Goal: Find specific page/section: Find specific page/section

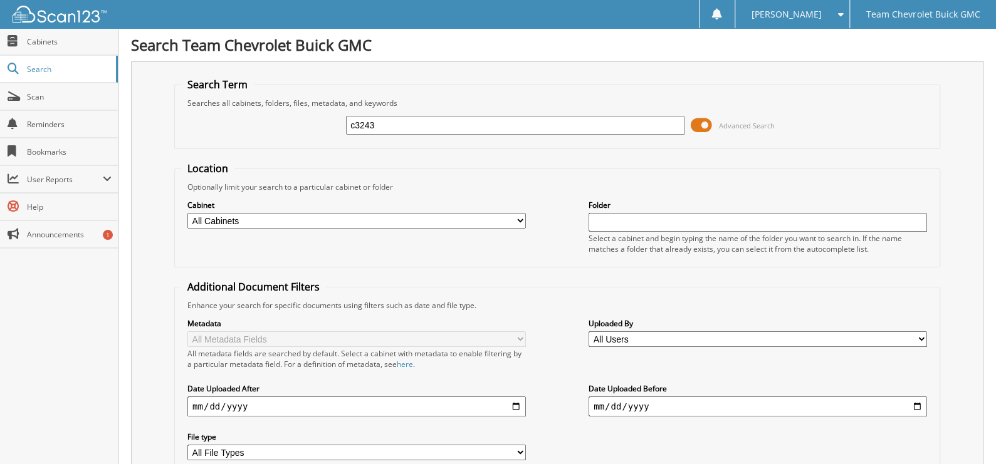
type input "c3243"
click at [692, 124] on span at bounding box center [701, 125] width 21 height 19
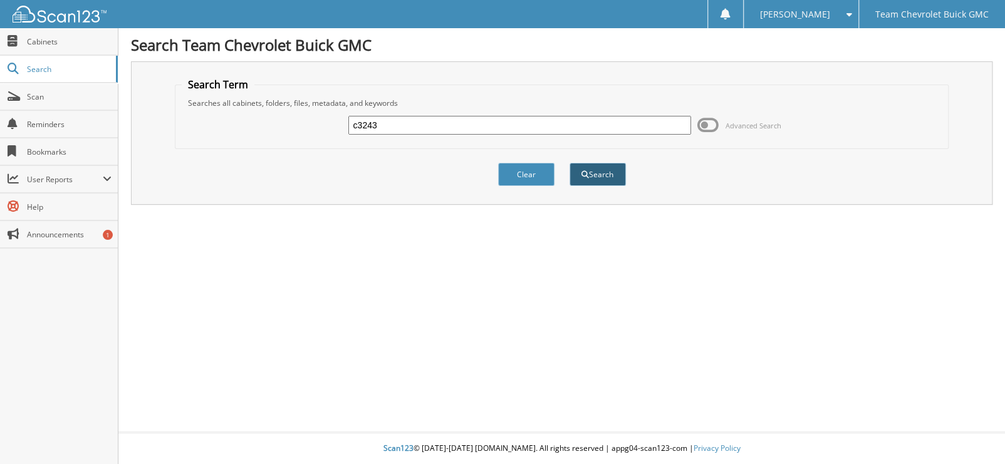
click at [581, 179] on button "Search" at bounding box center [598, 174] width 56 height 23
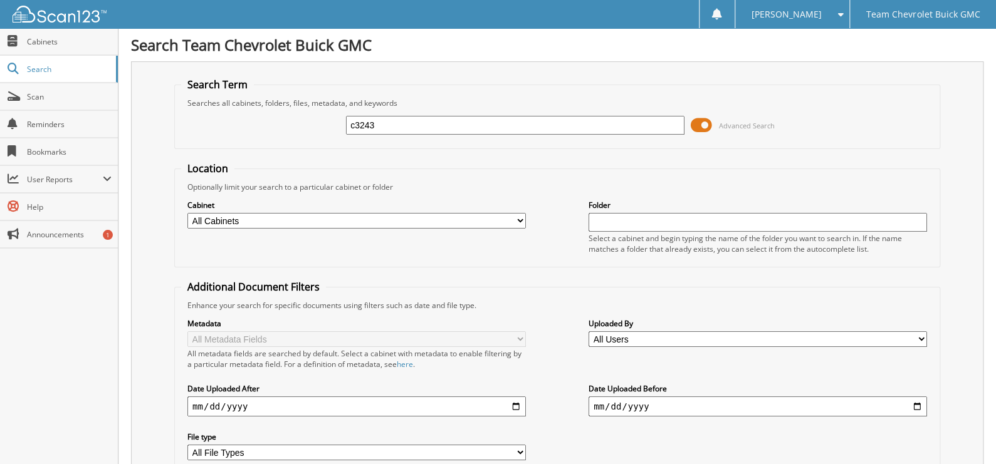
click at [700, 123] on span at bounding box center [701, 125] width 21 height 19
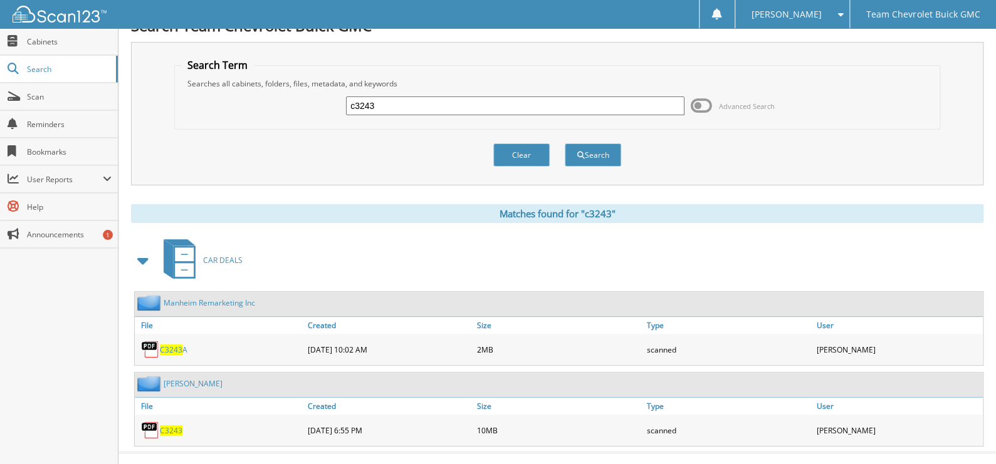
scroll to position [38, 0]
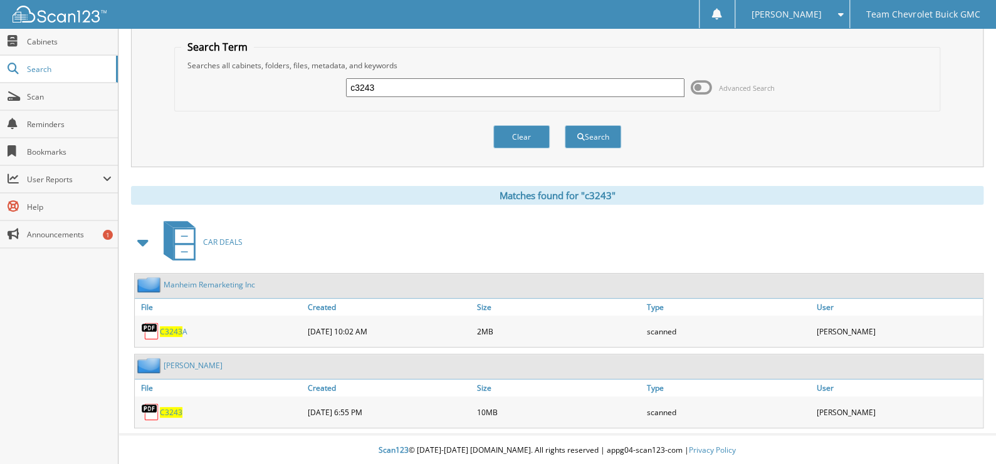
click at [170, 412] on span "C3243" at bounding box center [171, 412] width 23 height 11
click at [479, 92] on input "c3243" at bounding box center [515, 87] width 338 height 19
type input "ELIDA RODRIGUEZ"
click at [565, 125] on button "Search" at bounding box center [593, 136] width 56 height 23
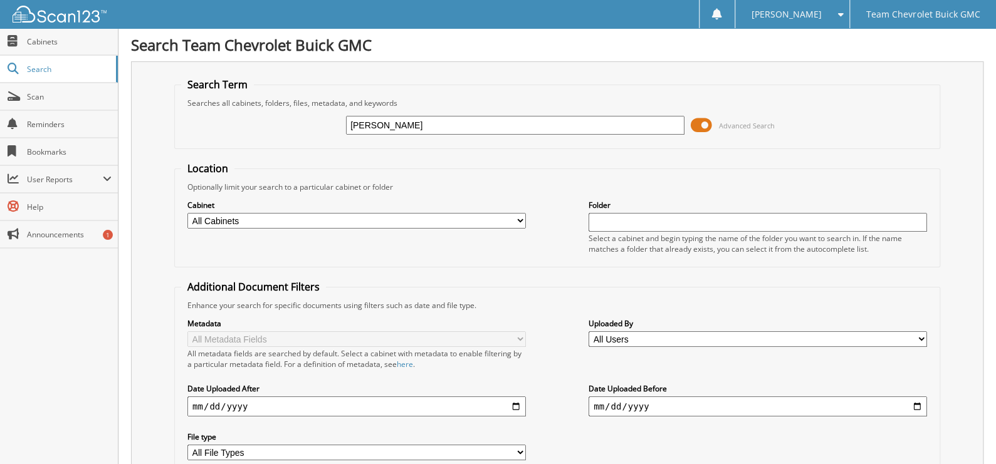
click at [706, 128] on span at bounding box center [701, 125] width 21 height 19
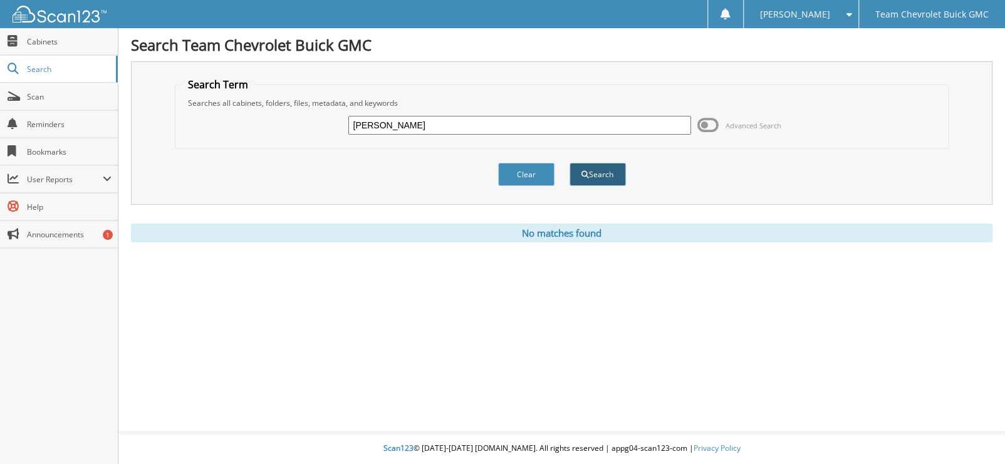
click at [599, 177] on button "Search" at bounding box center [598, 174] width 56 height 23
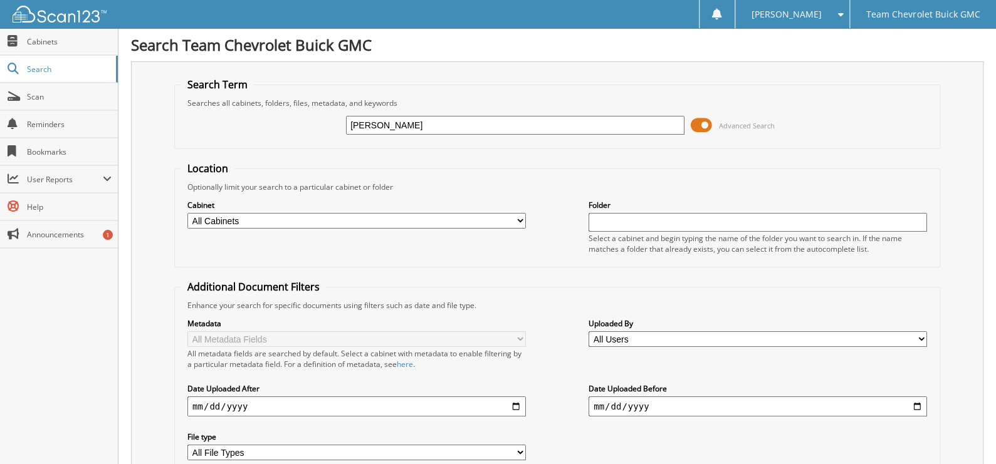
click at [693, 120] on span at bounding box center [701, 125] width 21 height 19
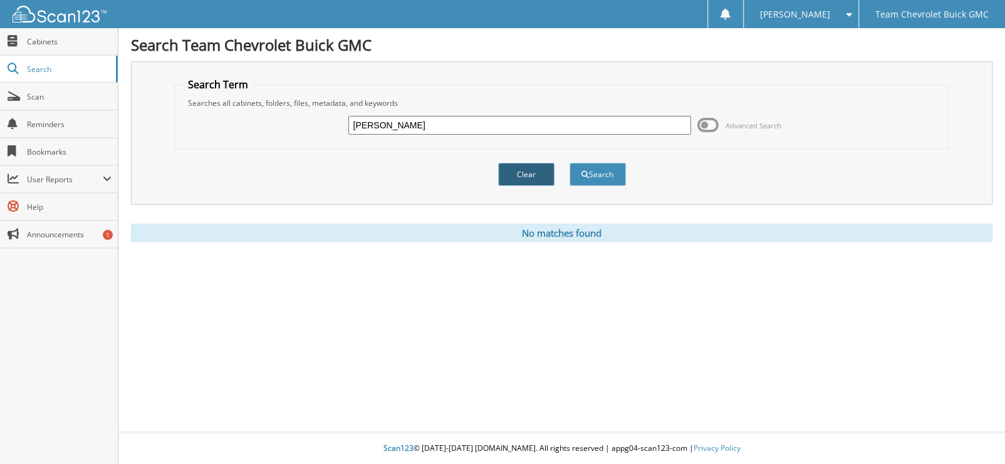
click at [525, 176] on button "Clear" at bounding box center [526, 174] width 56 height 23
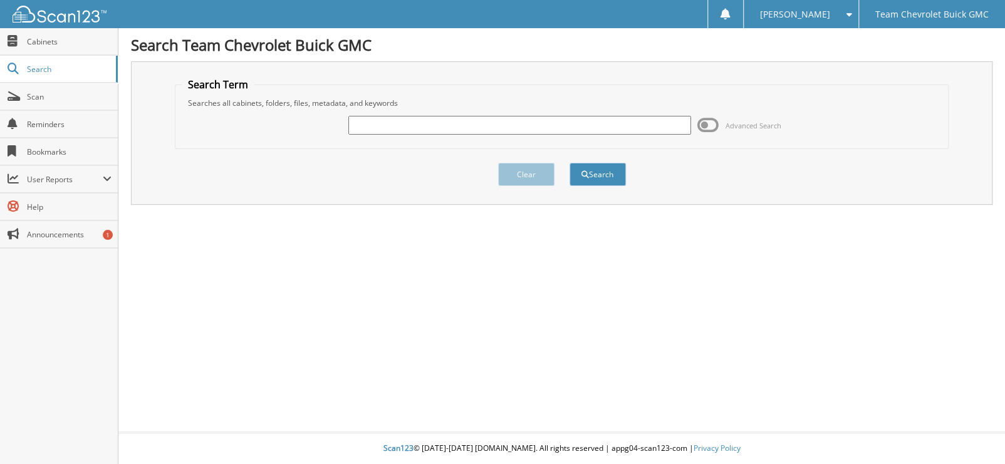
click at [538, 123] on input "text" at bounding box center [520, 125] width 342 height 19
type input "elida"
click at [570, 163] on button "Search" at bounding box center [598, 174] width 56 height 23
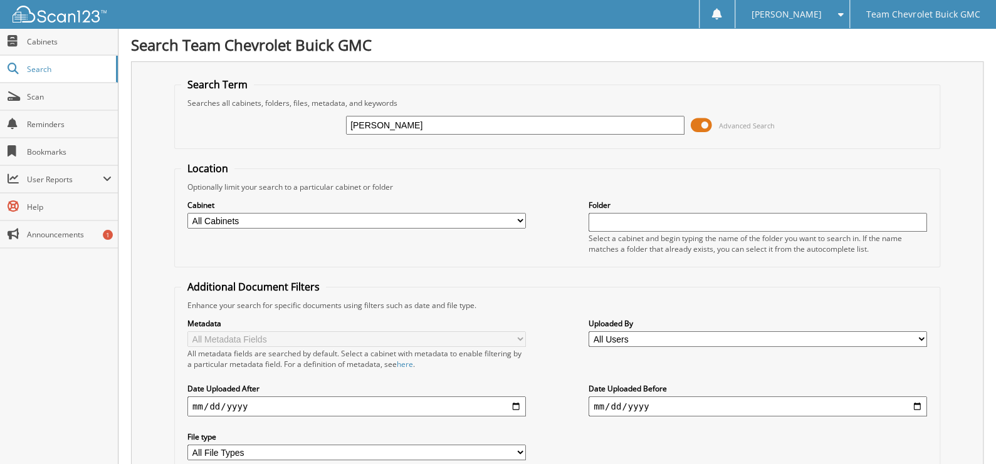
click at [701, 123] on span at bounding box center [701, 125] width 21 height 19
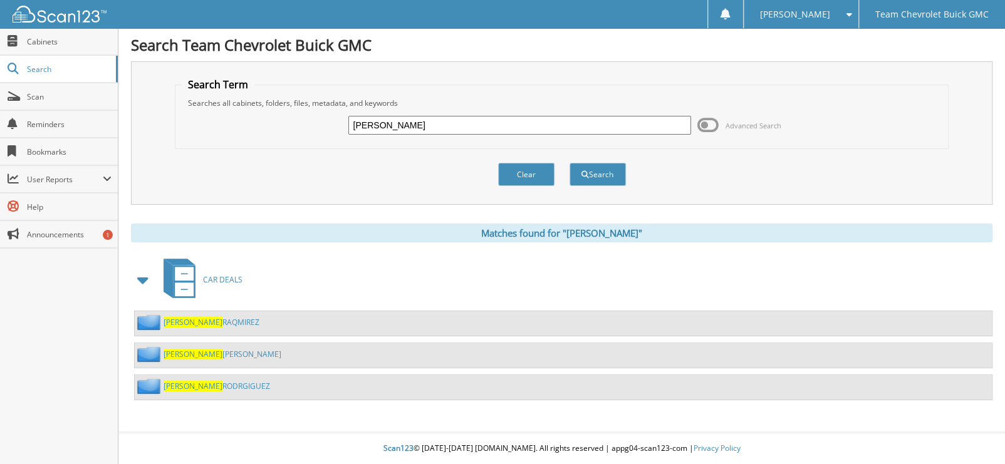
click at [192, 392] on link "ELIDA RODRGIGUEZ" at bounding box center [217, 386] width 107 height 11
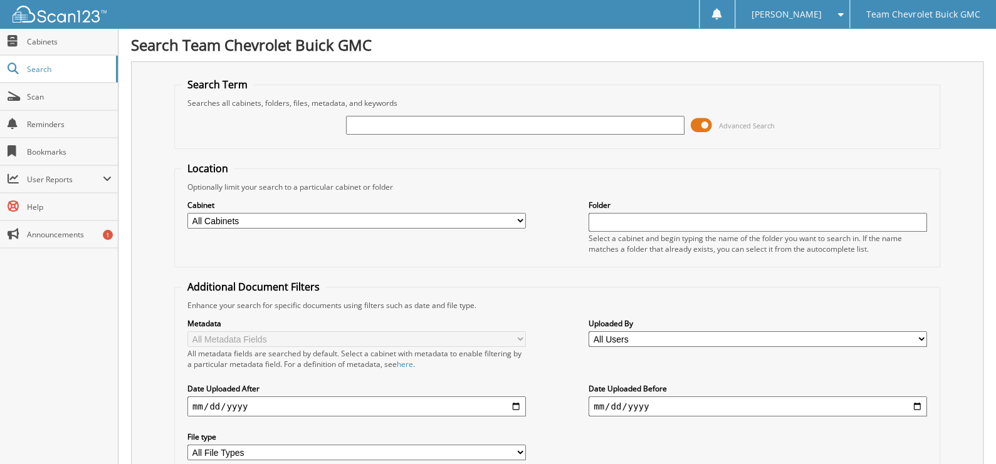
drag, startPoint x: 0, startPoint y: 0, endPoint x: 530, endPoint y: 132, distance: 546.5
click at [530, 132] on input "text" at bounding box center [515, 125] width 338 height 19
type input "c3059"
click at [707, 128] on span at bounding box center [701, 125] width 21 height 19
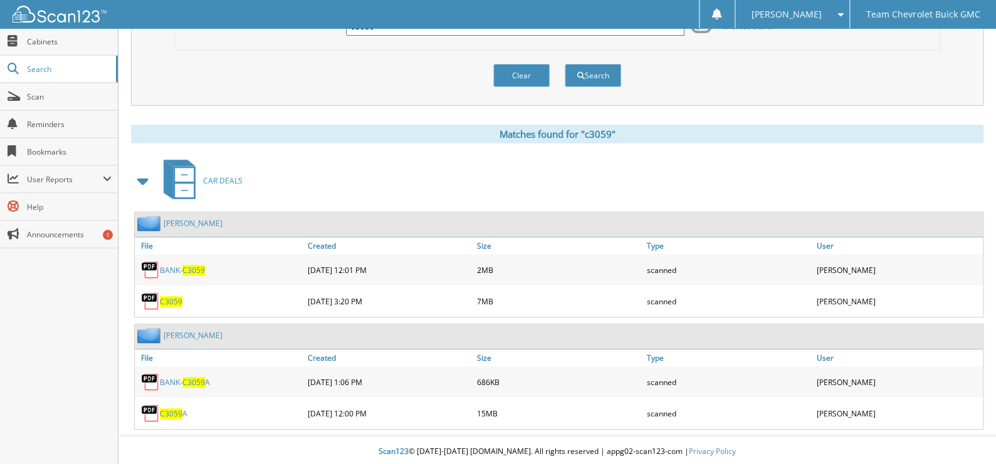
scroll to position [100, 0]
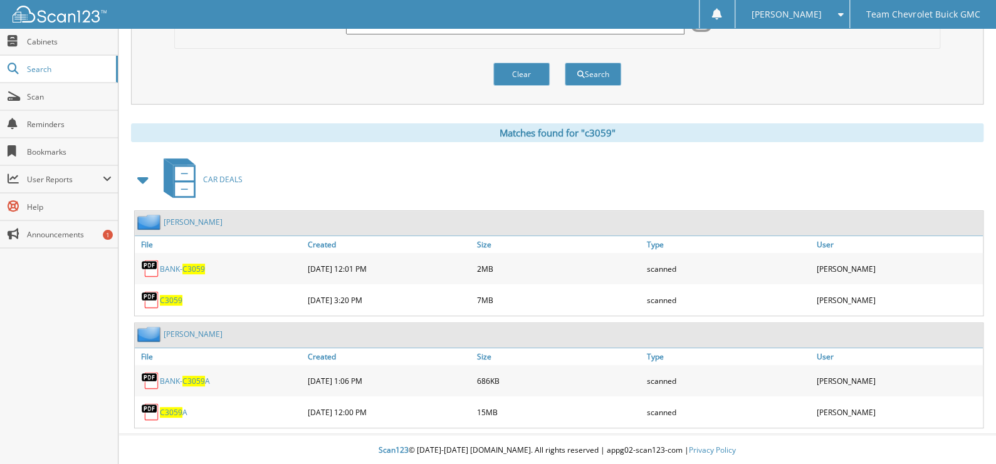
click at [162, 295] on span "C3059" at bounding box center [171, 300] width 23 height 11
